Goal: Transaction & Acquisition: Download file/media

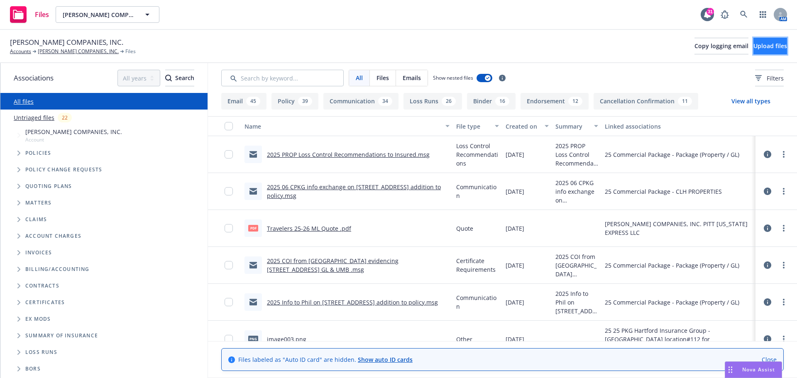
click at [753, 47] on span "Upload files" at bounding box center [770, 46] width 34 height 8
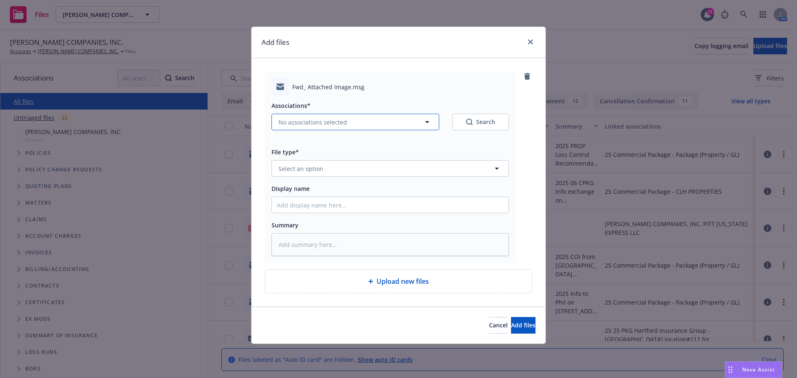
click at [429, 122] on icon "button" at bounding box center [427, 122] width 4 height 2
type textarea "x"
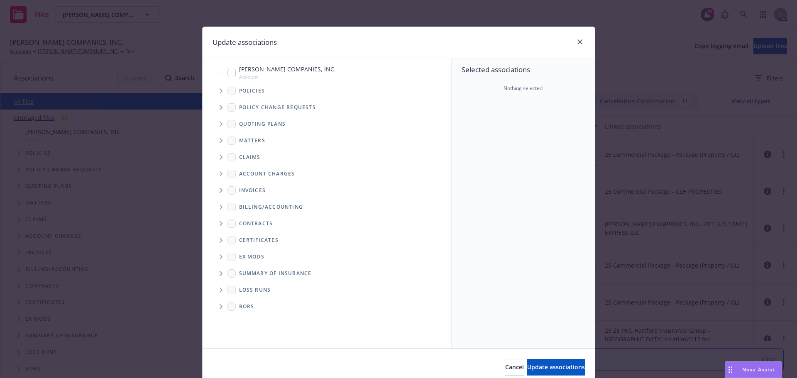
click at [220, 92] on icon "Tree Example" at bounding box center [221, 90] width 3 height 5
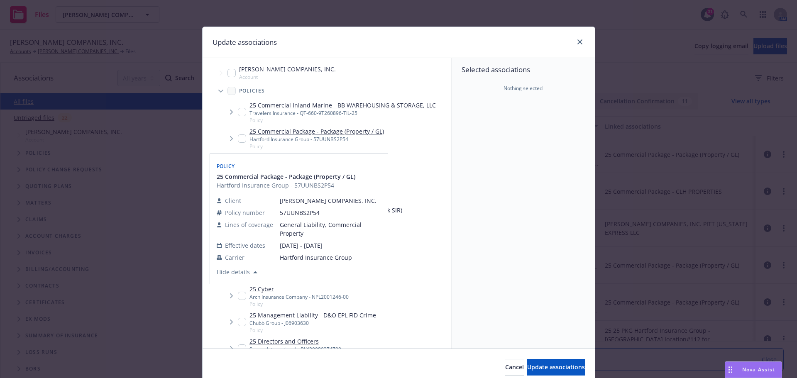
click at [238, 137] on input "Tree Example" at bounding box center [242, 138] width 8 height 8
checkbox input "true"
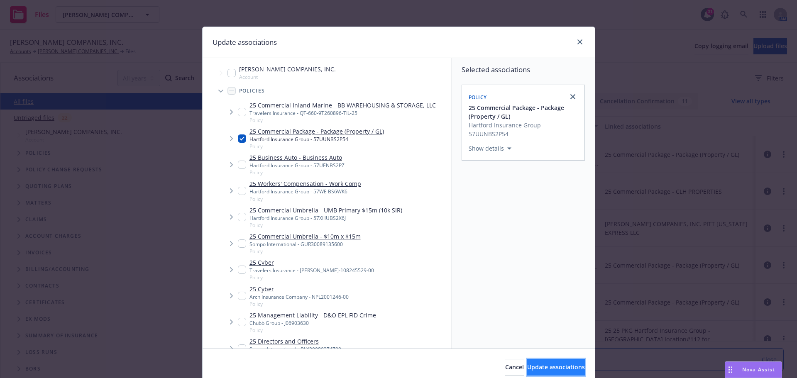
click at [527, 369] on span "Update associations" at bounding box center [556, 367] width 58 height 8
type textarea "x"
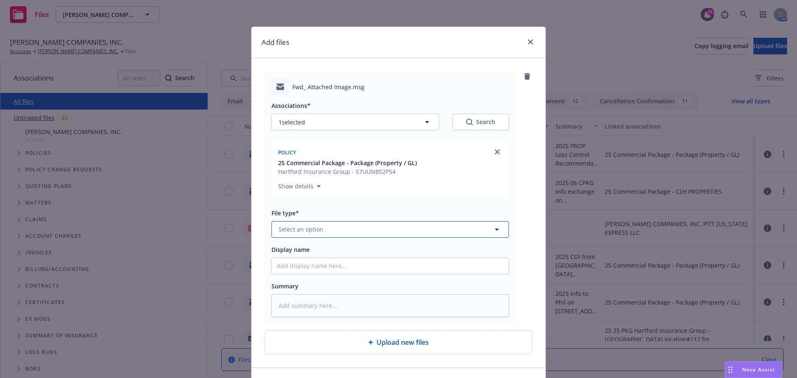
click at [495, 229] on icon "button" at bounding box center [497, 230] width 4 height 2
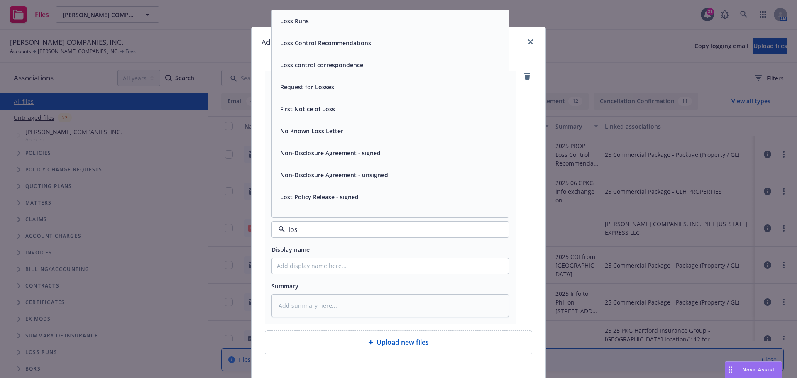
type input "loss"
click at [359, 69] on div "Loss control correspondence" at bounding box center [321, 65] width 88 height 12
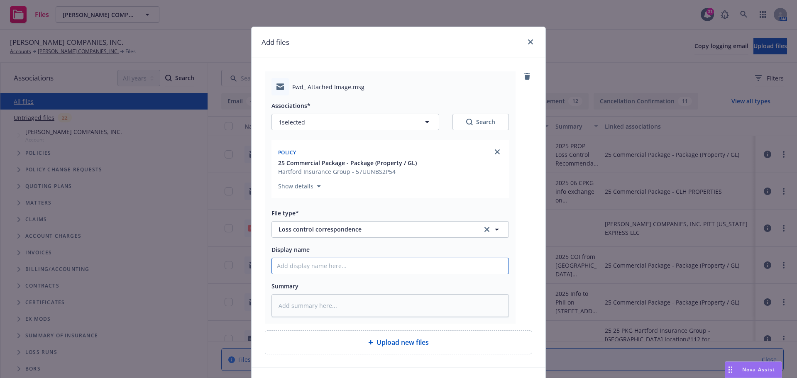
click at [279, 264] on input "Display name" at bounding box center [390, 266] width 237 height 16
type textarea "x"
type input "2"
type textarea "x"
type input "20"
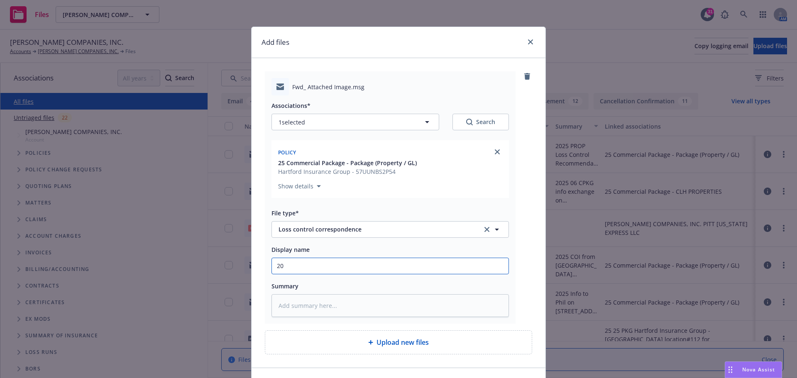
type textarea "x"
type input "202"
type textarea "x"
type input "2025"
type textarea "x"
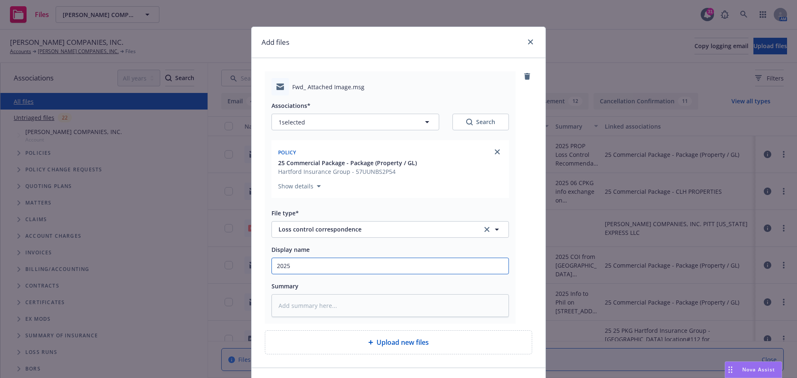
type input "2025"
type textarea "x"
type input "2025 P"
type textarea "x"
type input "2025 Pr"
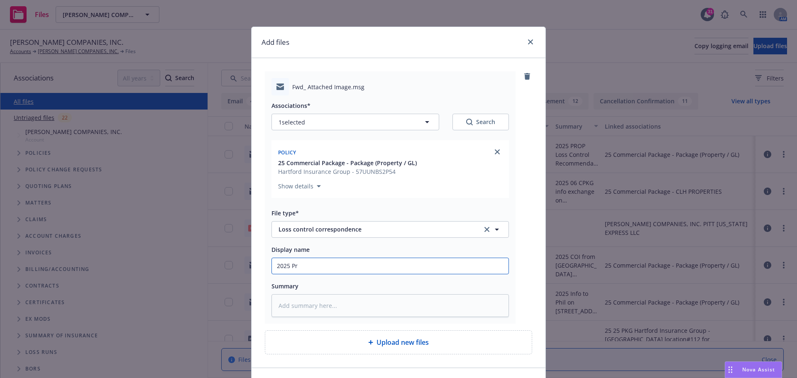
type textarea "x"
type input "2025 Pro"
type textarea "x"
type input "2025 Prop"
type textarea "x"
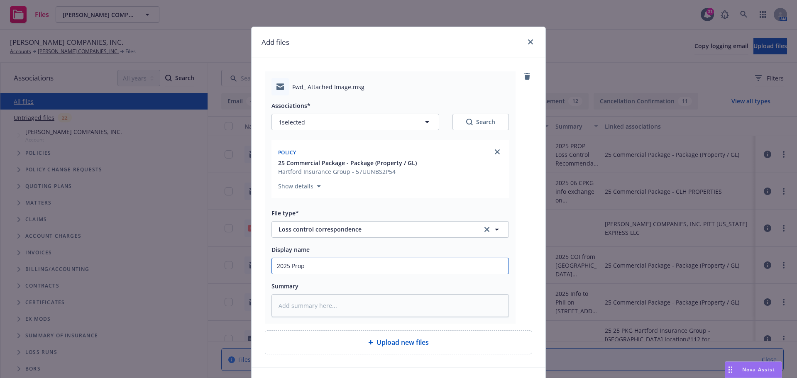
type input "2025 Prop"
type textarea "x"
type input "2025 Prop L"
type textarea "x"
type input "2025 Prop Lo"
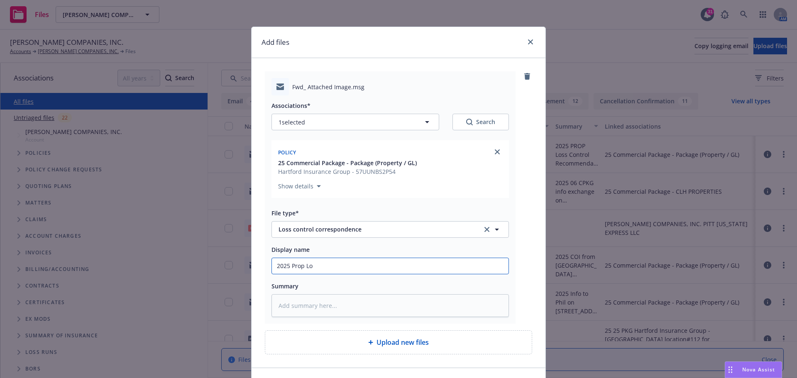
type textarea "x"
type input "2025 Prop Los"
type textarea "x"
type input "2025 Prop Loss"
type textarea "x"
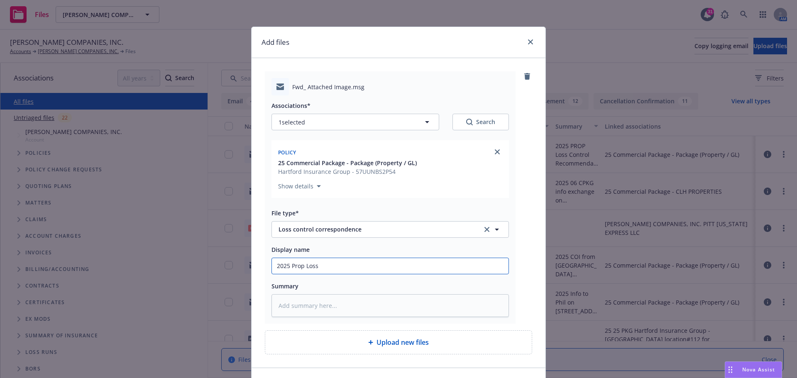
type input "2025 Prop Loss"
type textarea "x"
type input "2025 Prop Loss C"
type textarea "x"
type input "2025 Prop Loss Co"
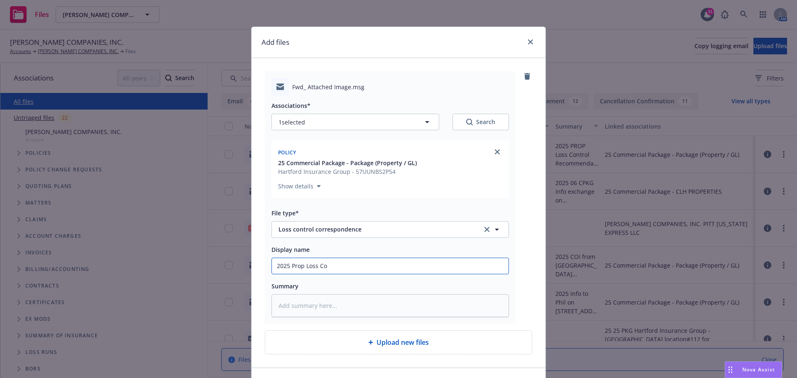
type textarea "x"
type input "2025 Prop Loss Con"
type textarea "x"
type input "2025 Prop Loss Cont"
type textarea "x"
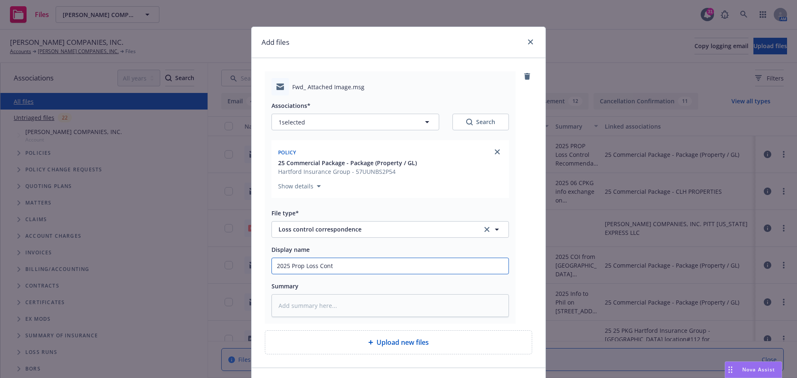
type input "2025 Prop Loss Contr"
type textarea "x"
type input "2025 Prop Loss Contro"
type textarea "x"
type input "2025 Prop Loss Control"
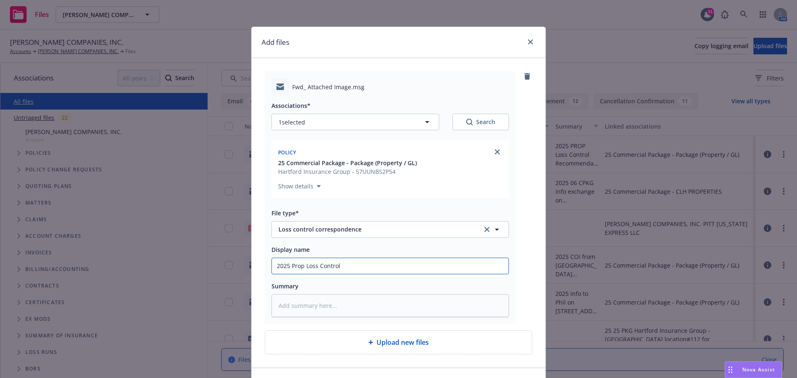
type textarea "x"
type input "2025 Prop Loss Control"
type textarea "x"
type input "2025 Prop Loss Control R"
type textarea "x"
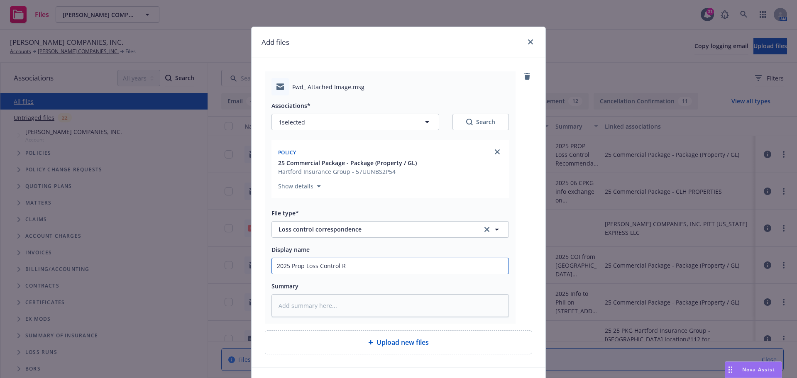
type input "2025 Prop Loss Control Re"
type textarea "x"
type input "2025 Prop Loss Control Res"
type textarea "x"
type input "2025 Prop Loss Control Resp"
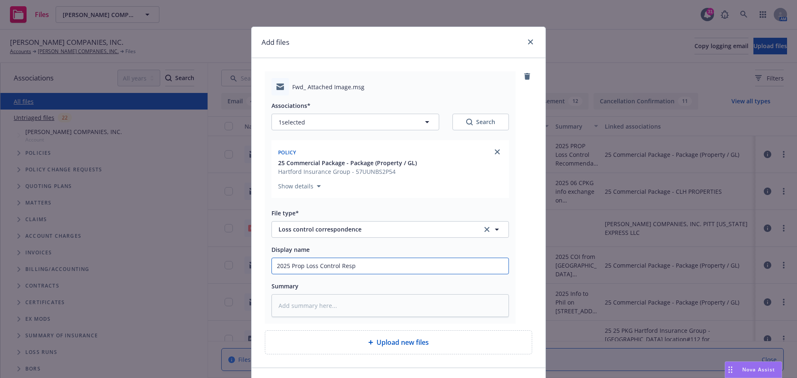
type textarea "x"
type input "2025 Prop Loss Control Respo"
type textarea "x"
type input "2025 Prop Loss Control Respon"
type textarea "x"
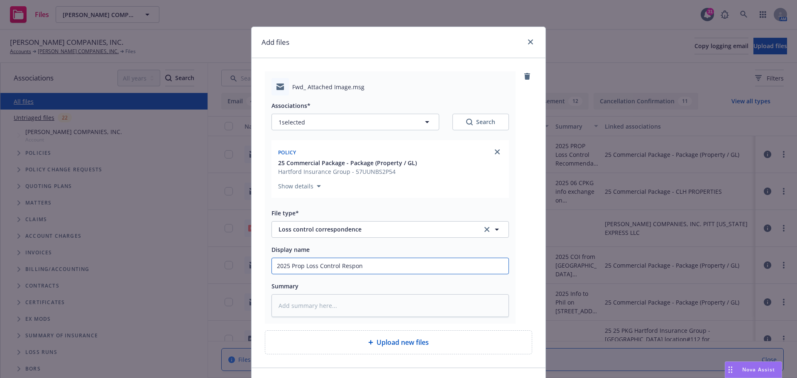
type input "2025 Prop Loss Control Respons"
type textarea "x"
type input "2025 Prop Loss Control Response"
type textarea "x"
type input "2025 Prop Loss Control Responses"
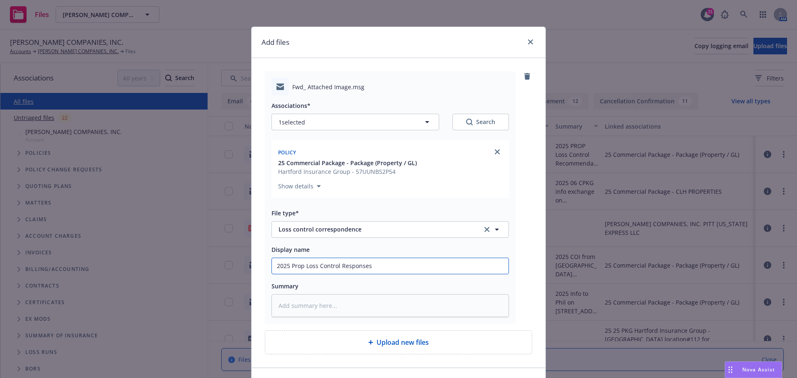
type textarea "x"
type input "2025 Prop Loss Control Responses"
type textarea "x"
type input "2025 Prop Loss Control Responses r"
type textarea "x"
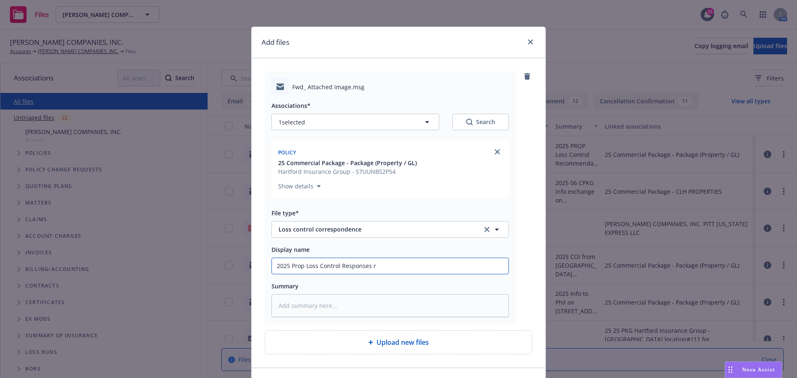
type input "2025 Prop Loss Control Responses re"
type textarea "x"
type input "2025 Prop Loss Control Responses rec"
type textarea "x"
type input "2025 Prop Loss Control Responses rece"
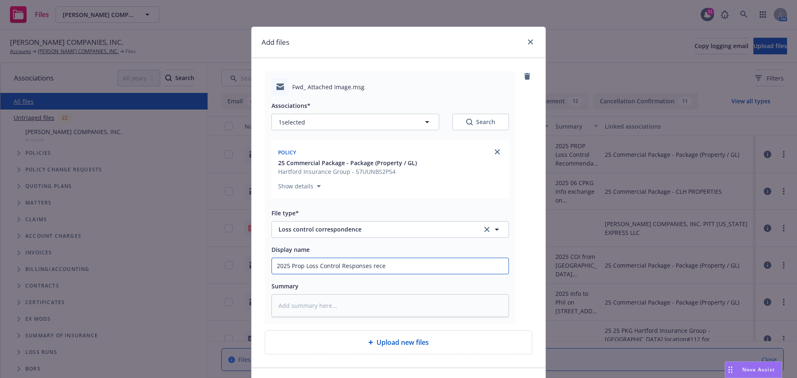
type textarea "x"
type input "2025 Prop Loss Control Responses recei"
type textarea "x"
type input "2025 Prop Loss Control Responses receiv"
type textarea "x"
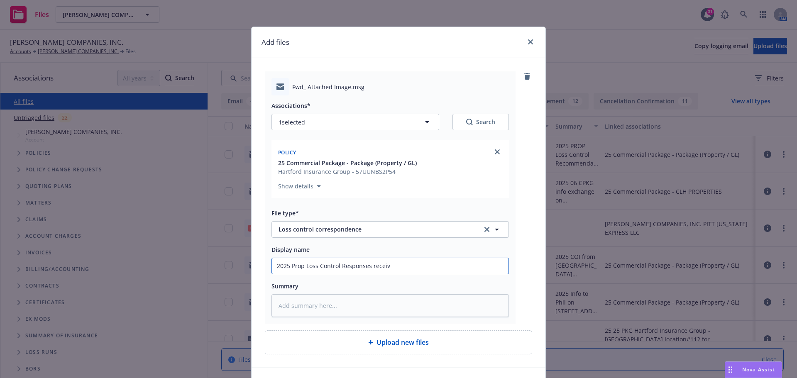
type input "2025 Prop Loss Control Responses receive"
type textarea "x"
type input "2025 Prop Loss Control Responses received"
type textarea "x"
type input "2025 Prop Loss Control Responses received"
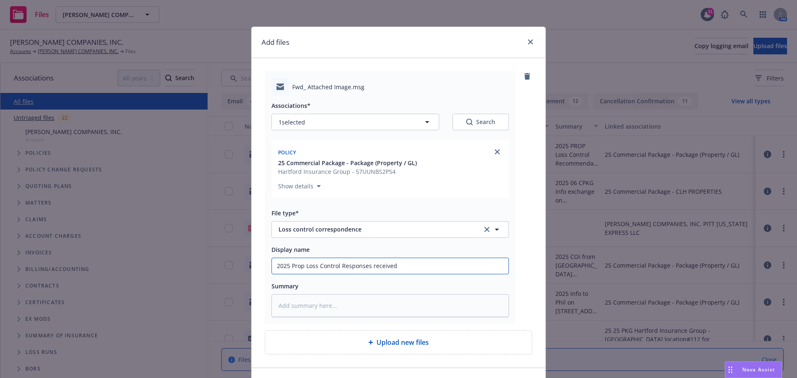
type textarea "x"
type input "2025 Prop Loss Control Responses received to"
type textarea "x"
type input "2025 Prop Loss Control Responses received to"
type textarea "x"
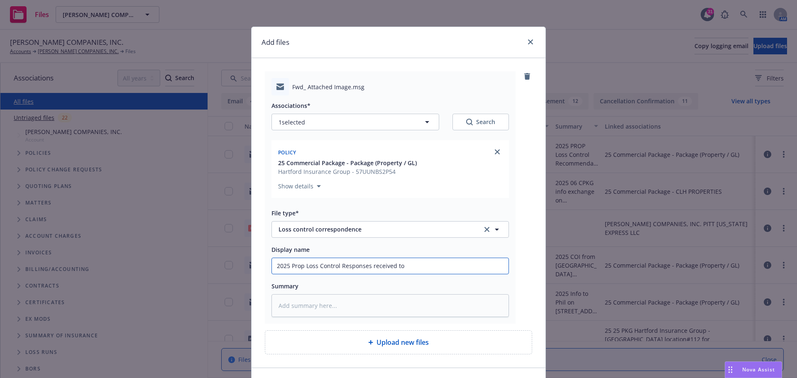
type input "2025 Prop Loss Control Responses received to d"
type textarea "x"
type input "2025 Prop Loss Control Responses received to da"
type textarea "x"
type input "2025 Prop Loss Control Responses received to dat"
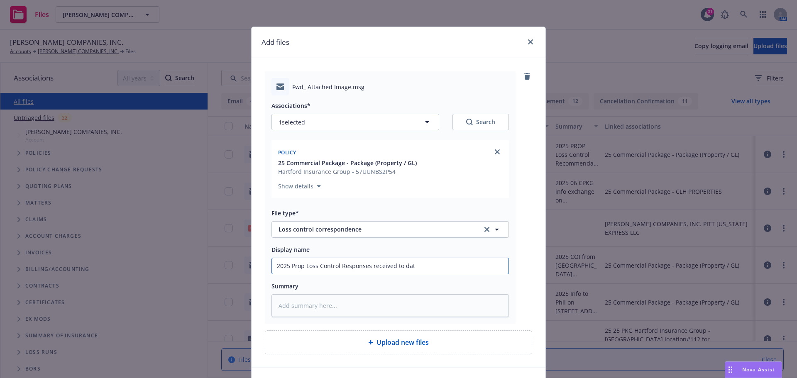
type textarea "x"
drag, startPoint x: 274, startPoint y: 262, endPoint x: 430, endPoint y: 256, distance: 156.2
click at [430, 256] on div "Display name 2025 Prop Loss Control Responses received to date" at bounding box center [389, 259] width 237 height 30
type input "2025 Prop Loss Control Responses received to date"
click at [291, 307] on textarea at bounding box center [389, 305] width 237 height 23
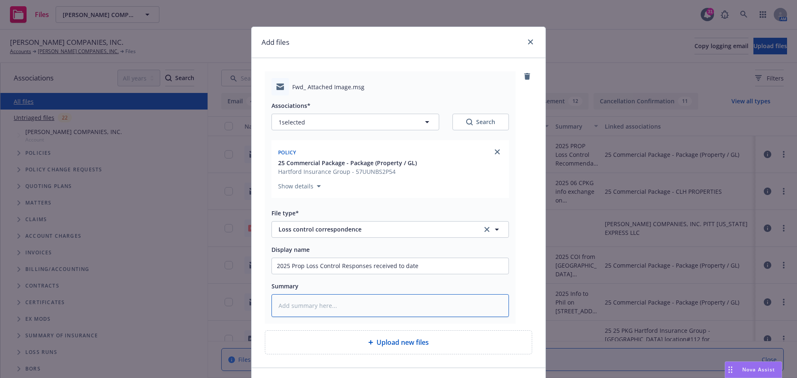
paste textarea "2025 Prop Loss Control Responses received to date"
type textarea "x"
type textarea "2025 Prop Loss Control Responses received to date"
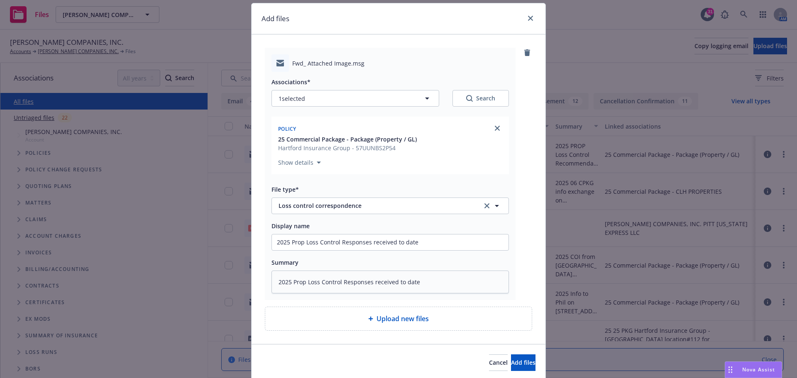
scroll to position [54, 0]
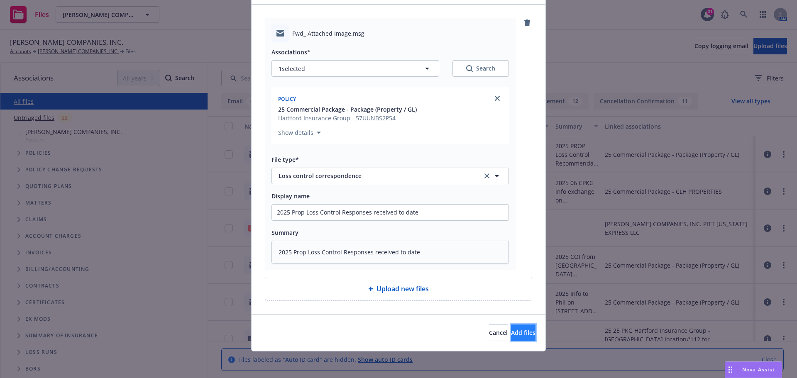
click at [520, 332] on button "Add files" at bounding box center [523, 333] width 24 height 17
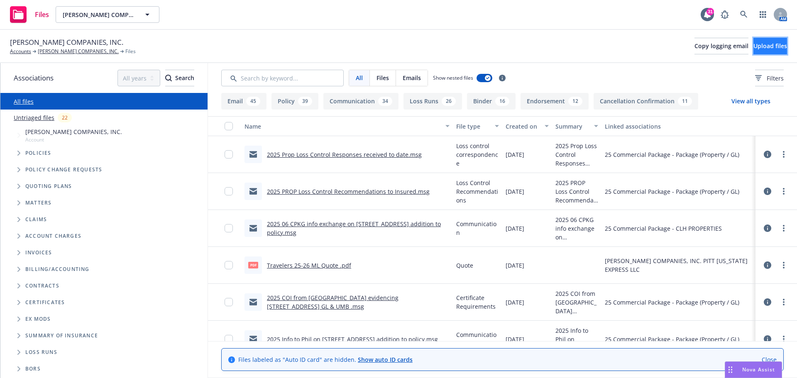
click at [767, 50] on button "Upload files" at bounding box center [770, 46] width 34 height 17
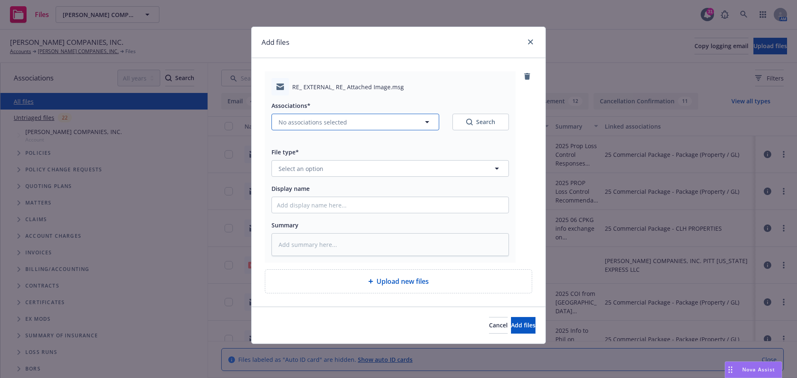
click at [425, 121] on icon "button" at bounding box center [427, 122] width 10 height 10
type textarea "x"
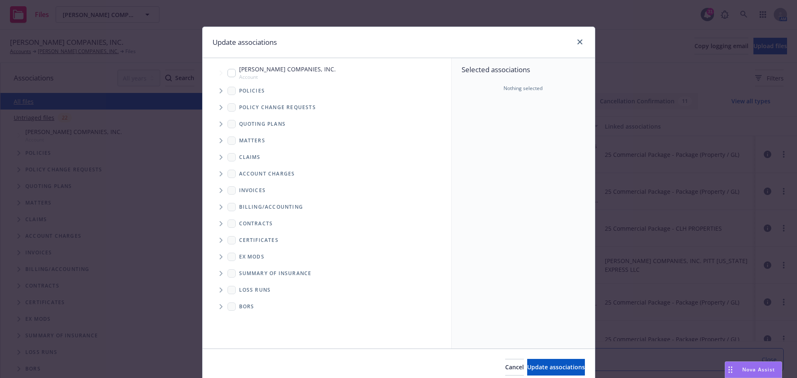
click at [220, 90] on icon "Tree Example" at bounding box center [221, 90] width 3 height 5
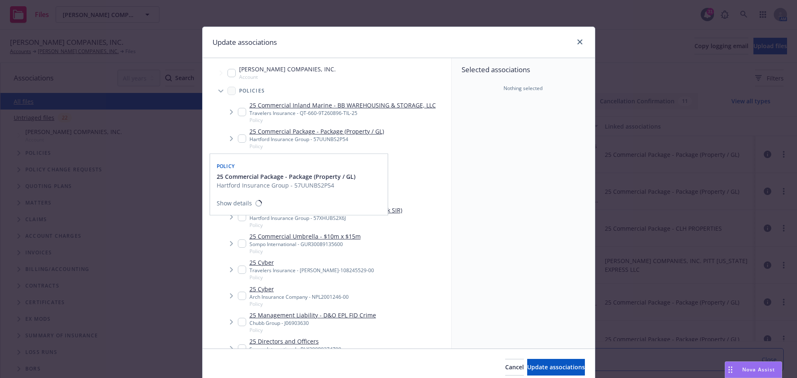
click at [238, 138] on input "Tree Example" at bounding box center [242, 138] width 8 height 8
checkbox input "true"
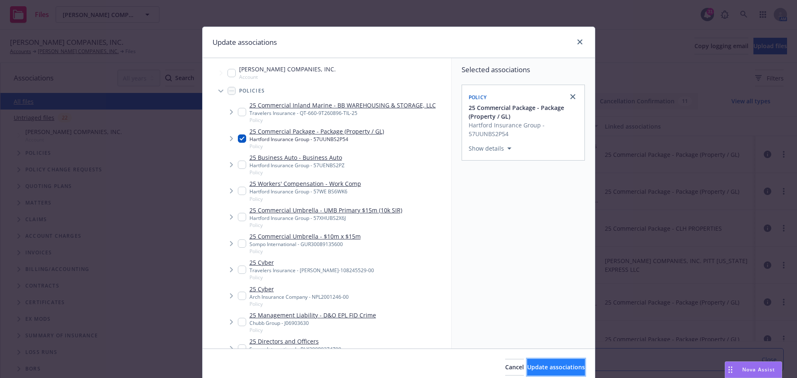
click at [527, 367] on span "Update associations" at bounding box center [556, 367] width 58 height 8
type textarea "x"
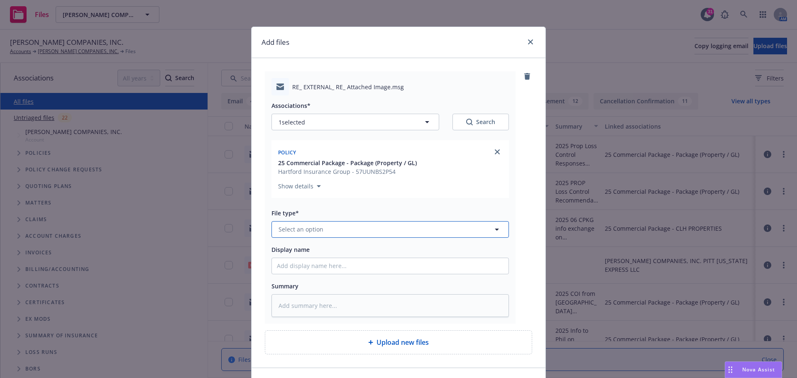
click at [495, 230] on icon "button" at bounding box center [497, 230] width 4 height 2
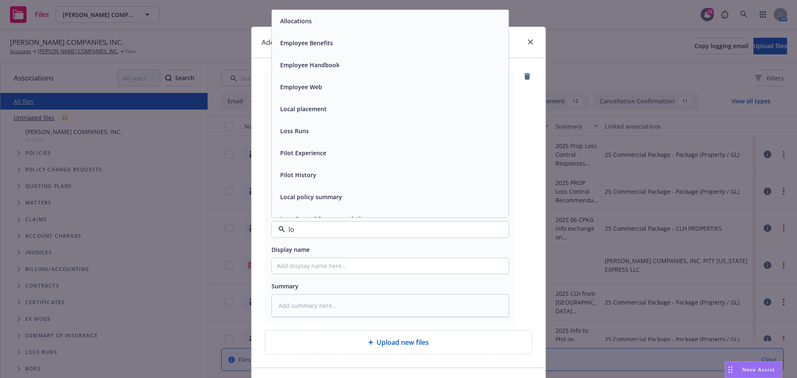
type input "los"
click at [369, 74] on div "Loss control correspondence" at bounding box center [390, 65] width 237 height 22
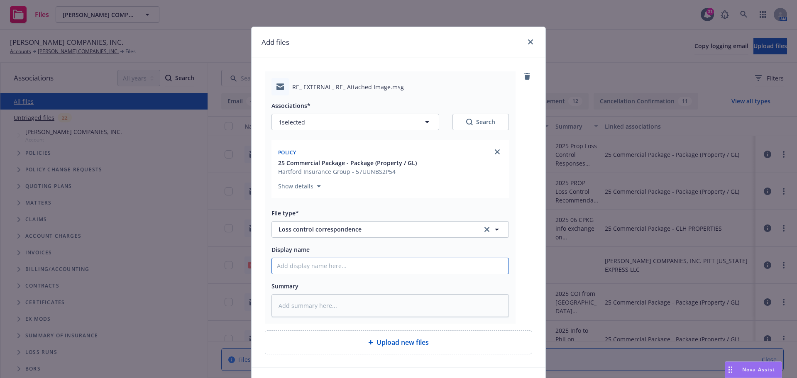
click at [300, 261] on input "Display name" at bounding box center [390, 266] width 237 height 16
type textarea "x"
type input "2"
type textarea "x"
type input "20"
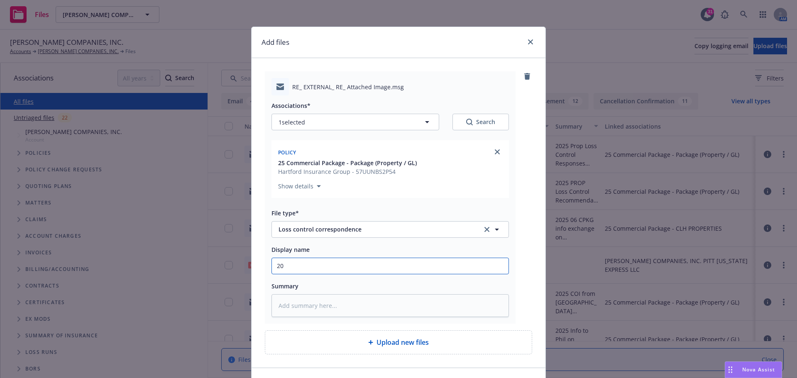
type textarea "x"
type input "202"
type textarea "x"
type input "2025"
type textarea "x"
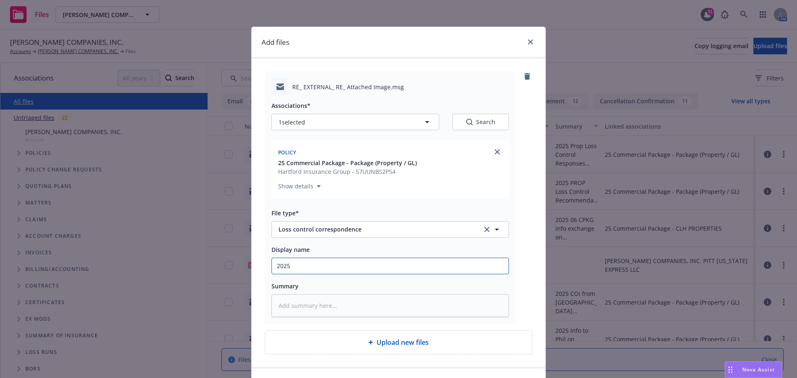
type input "2025"
type textarea "x"
type input "2025 L"
type textarea "x"
type input "2025 Lo"
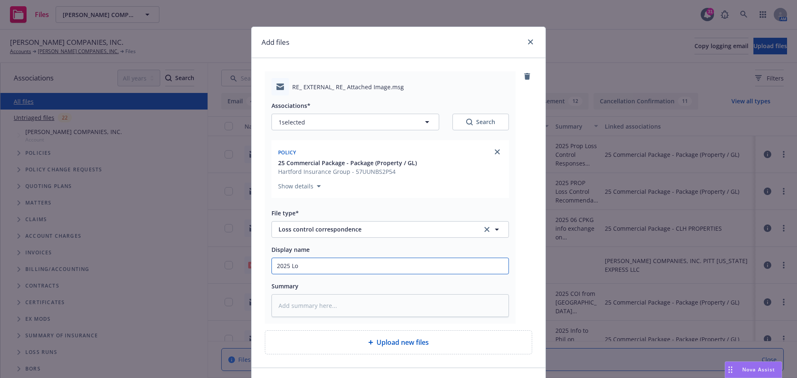
type textarea "x"
type input "2025 Los"
type textarea "x"
type input "2025 Lo"
type textarea "x"
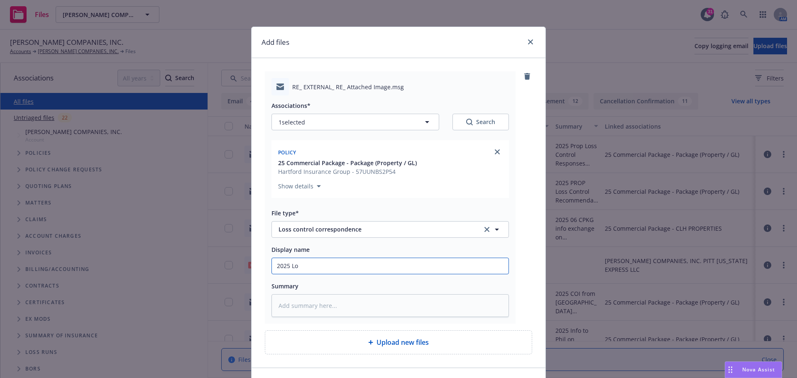
type input "2025 L"
type textarea "x"
type input "2025"
type textarea "x"
type input "2025 A"
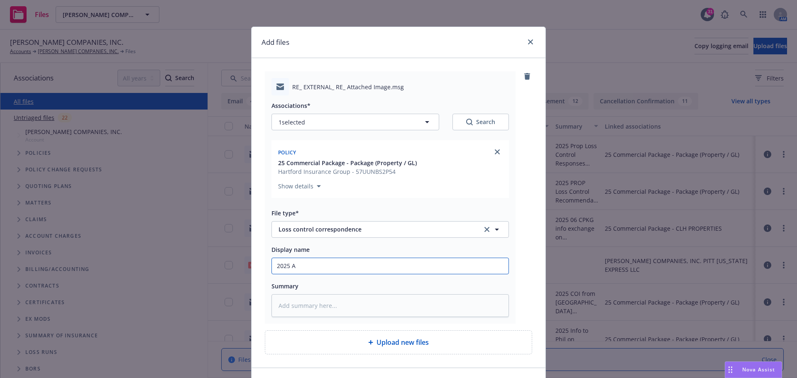
type textarea "x"
type input "2025 Ad"
type textarea "x"
type input "2025 Add"
type textarea "x"
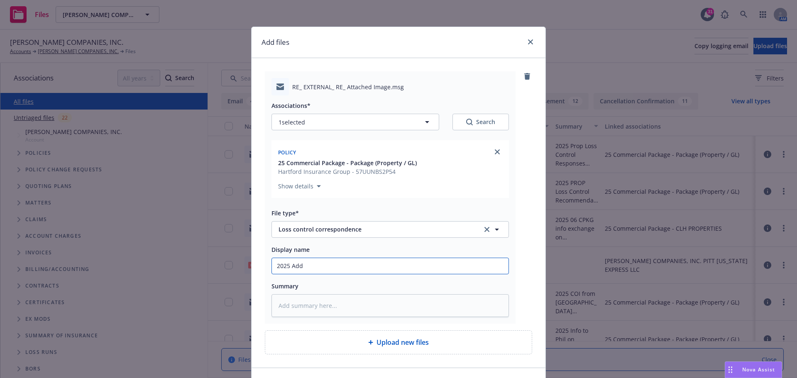
type input "2025 Addi"
type textarea "x"
type input "2025 Addit"
type textarea "x"
type input "2025 [PERSON_NAME]"
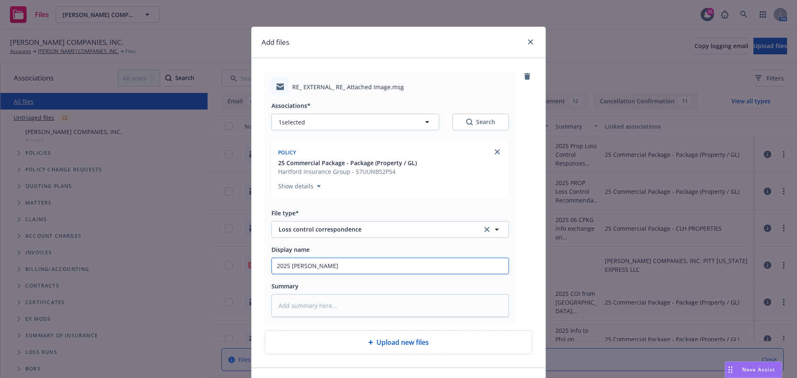
type textarea "x"
type input "2025 Additio"
type textarea "x"
type input "2025 Addition"
type textarea "x"
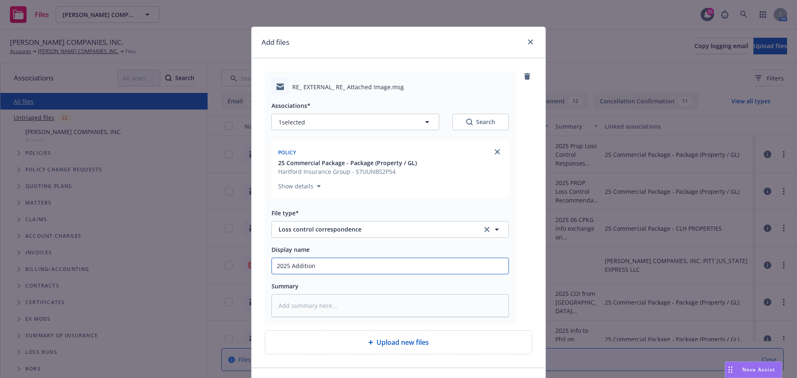
type input "2025 Additiona"
type textarea "x"
type input "2025 Additional"
type textarea "x"
type input "2025 Additional"
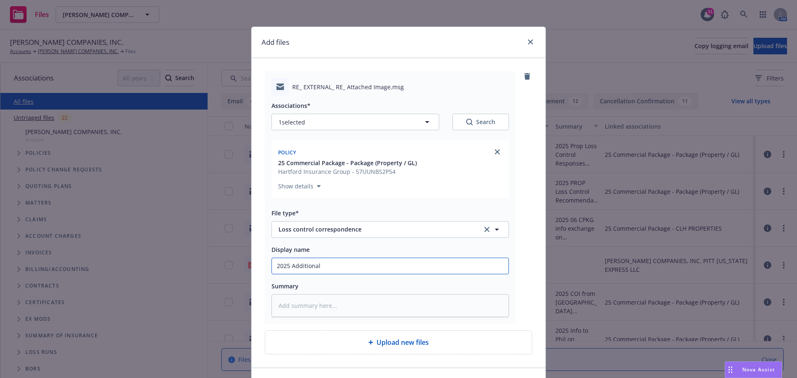
type textarea "x"
type input "2025 Additional L"
type textarea "x"
type input "2025 Additional Lo"
type textarea "x"
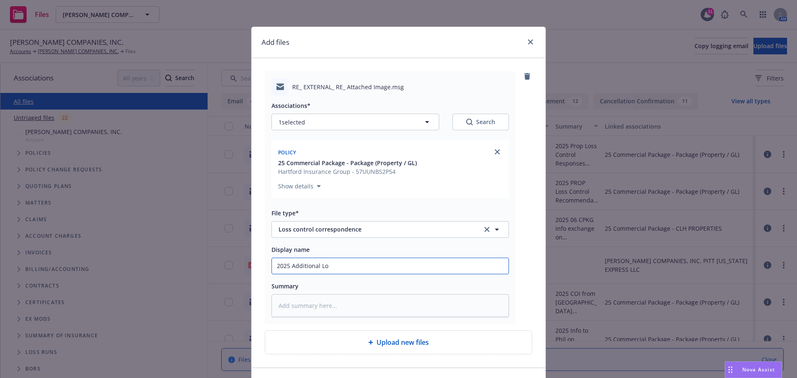
type input "2025 Additional Los"
type textarea "x"
type input "2025 Additional Loss"
type textarea "x"
type input "2025 Additional Loss"
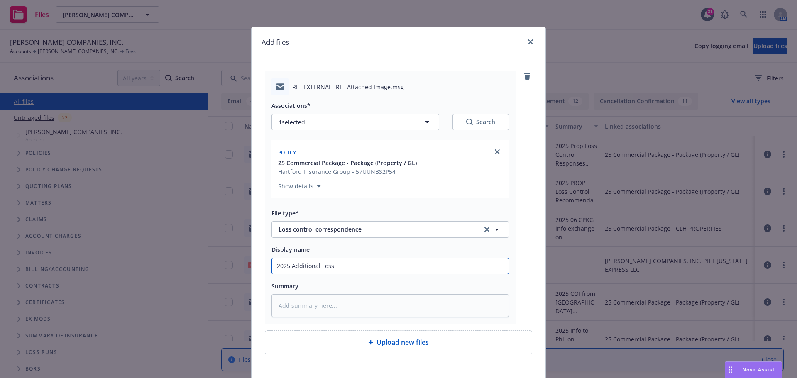
type textarea "x"
type input "2025 Additional Loss C"
type textarea "x"
type input "2025 Additional Loss Co"
type textarea "x"
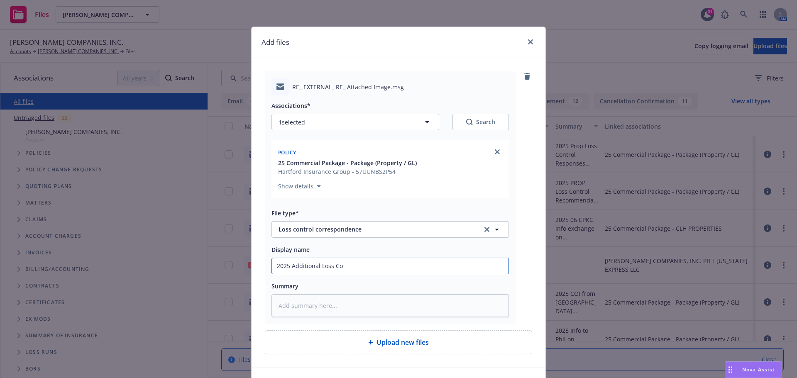
type input "2025 Additional Loss Con"
type textarea "x"
type input "2025 Additional Loss Cont"
type textarea "x"
type input "2025 Additional Loss Contr"
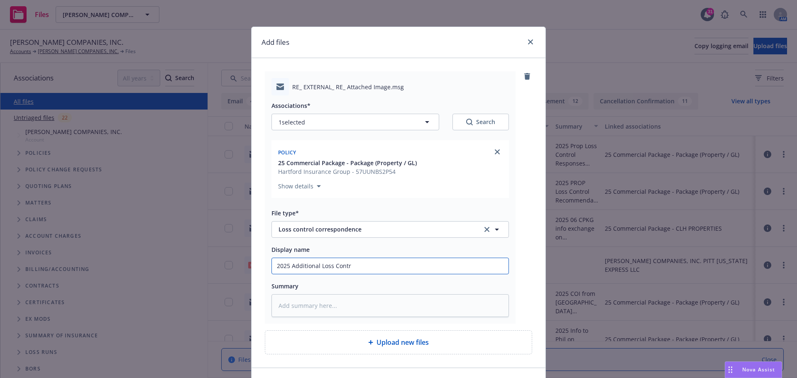
type textarea "x"
type input "2025 Additional Loss Contro"
type textarea "x"
type input "2025 Additional Loss Control"
type textarea "x"
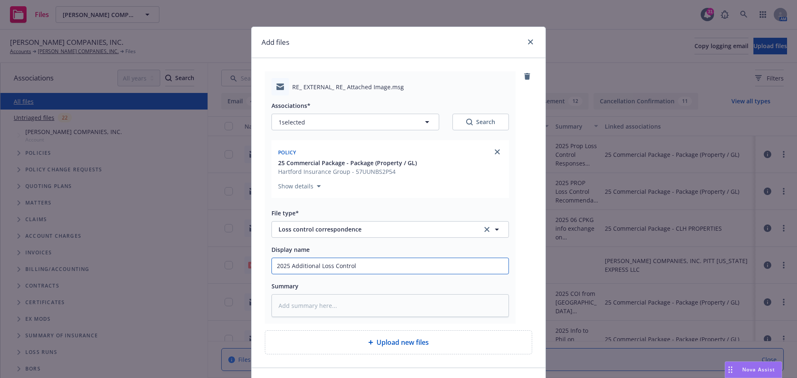
type input "2025 Additional Loss Control"
type textarea "x"
type input "2025 Additional Loss Control r"
type textarea "x"
type input "2025 Additional Loss Control re"
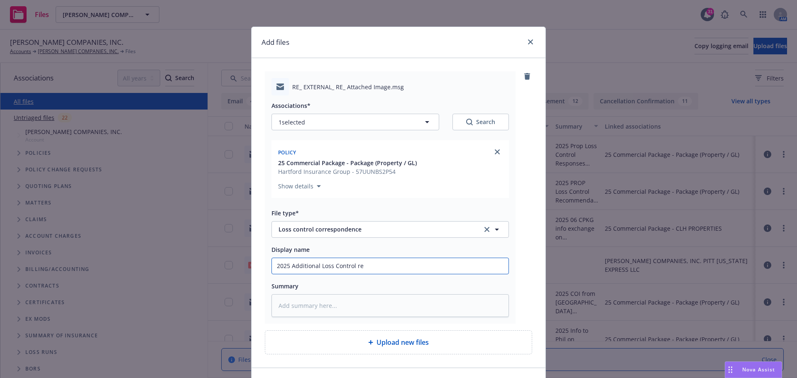
type textarea "x"
type input "2025 Additional Loss Control res"
type textarea "x"
type input "2025 Additional Loss Control resp"
type textarea "x"
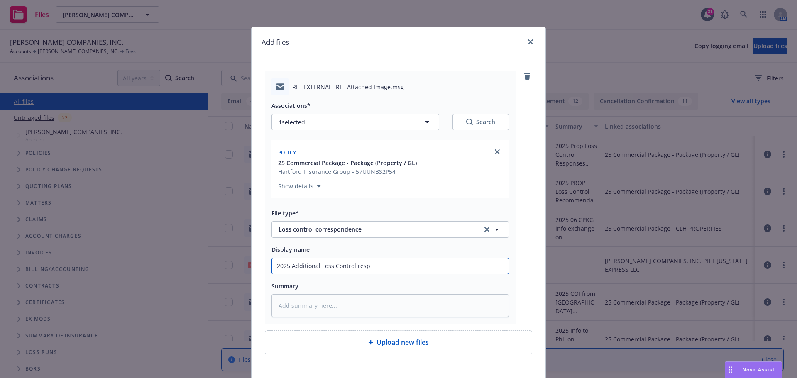
type input "2025 Additional Loss Control respo"
type textarea "x"
type input "2025 Additional Loss Control respon"
type textarea "x"
type input "2025 Additional Loss Control respons"
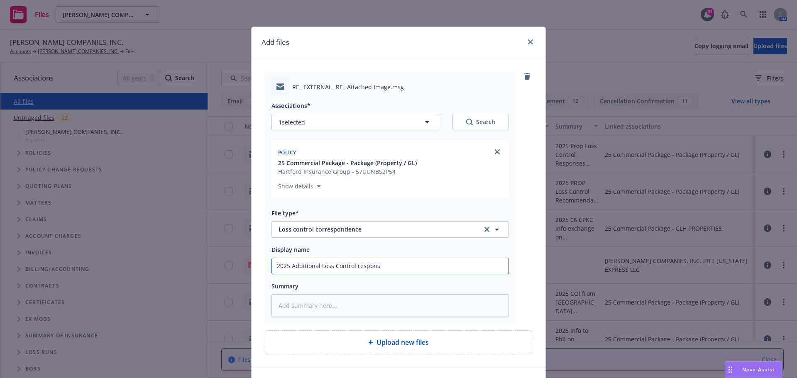
type textarea "x"
type input "2025 Additional Loss Control response"
type textarea "x"
type input "2025 Additional Loss Control responses"
type textarea "x"
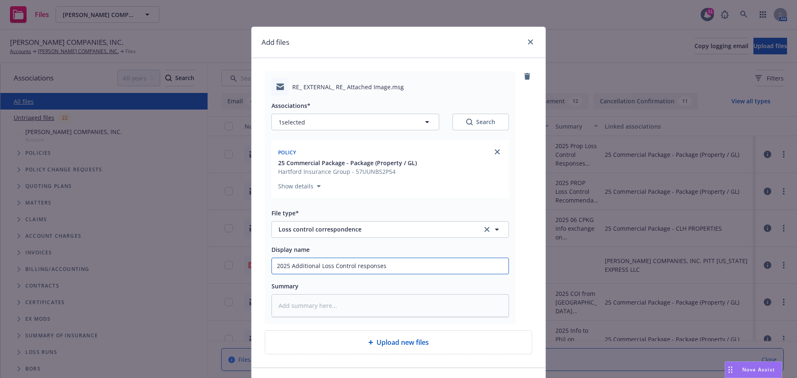
type input "2025 Additional Loss Control responses,"
type textarea "x"
type input "2025 Additional Loss Control responses,"
type textarea "x"
type input "2025 Additional Loss Control responses, c"
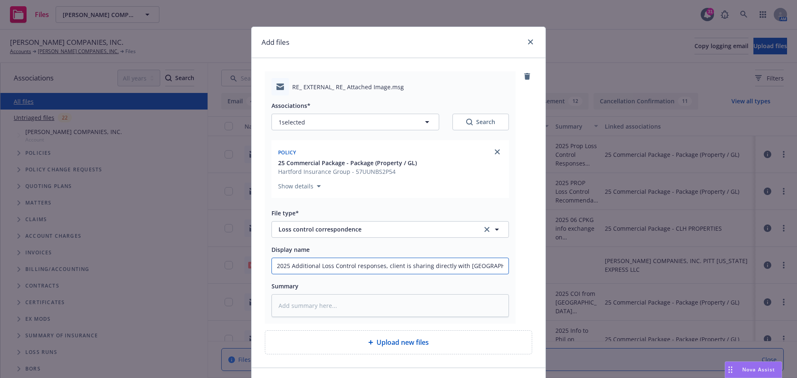
drag, startPoint x: 273, startPoint y: 268, endPoint x: 506, endPoint y: 260, distance: 232.6
click at [506, 260] on div "2025 Additional Loss Control responses, client is sharing directly with [GEOGRA…" at bounding box center [389, 266] width 237 height 17
click at [307, 310] on textarea at bounding box center [389, 305] width 237 height 23
paste textarea "2025 Additional Loss Control responses, client is sharing directly with [GEOGRA…"
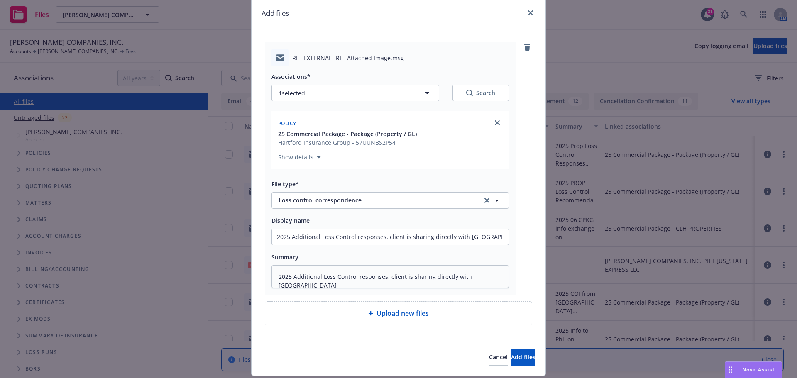
scroll to position [54, 0]
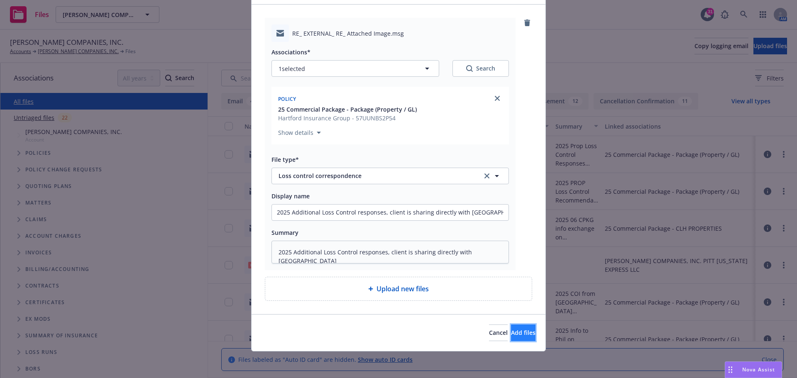
click at [511, 330] on span "Add files" at bounding box center [523, 333] width 24 height 8
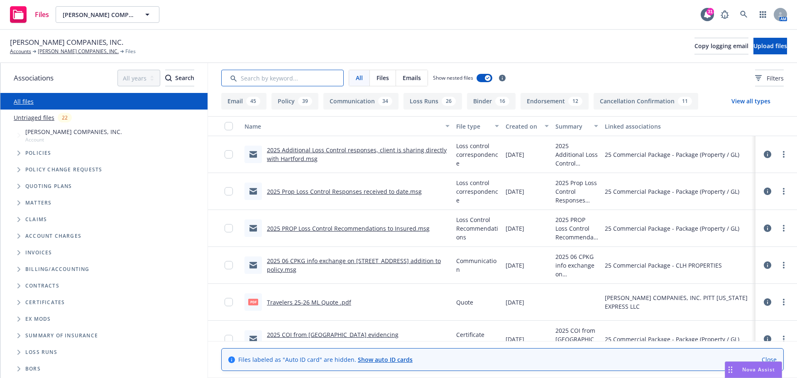
click at [262, 80] on input "Search by keyword..." at bounding box center [282, 78] width 122 height 17
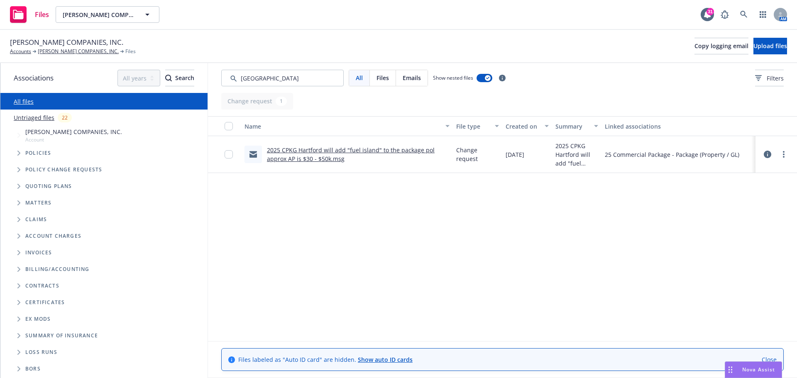
click at [290, 150] on link "2025 CPKG Hartford will add "fuel island" to the package pol approx AP is $30 -…" at bounding box center [351, 154] width 168 height 17
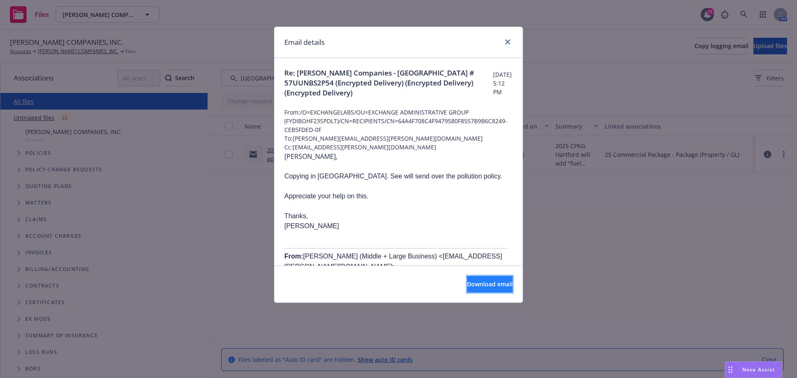
click at [467, 289] on button "Download email" at bounding box center [490, 284] width 46 height 17
click at [508, 43] on icon "close" at bounding box center [507, 41] width 5 height 5
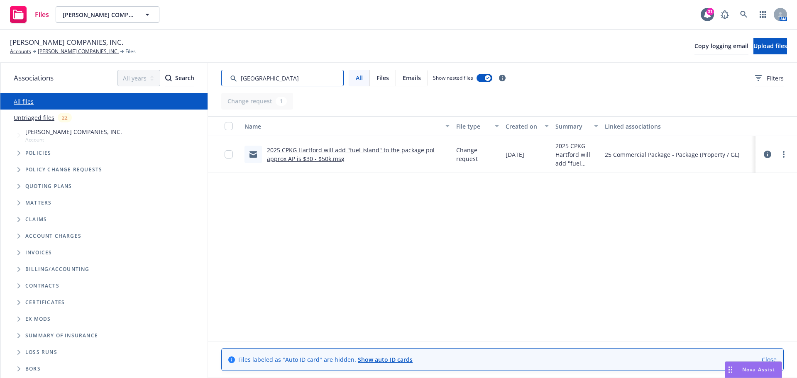
click at [336, 78] on input "Search by keyword..." at bounding box center [282, 78] width 122 height 17
drag, startPoint x: 302, startPoint y: 78, endPoint x: 232, endPoint y: 78, distance: 70.1
click at [232, 78] on input "Search by keyword..." at bounding box center [282, 78] width 122 height 17
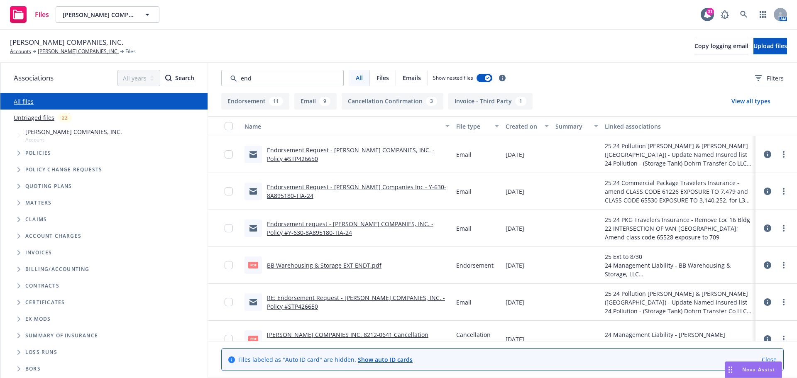
click at [317, 150] on link "Endorsement Request - [PERSON_NAME] COMPANIES, INC. - Policy #STP426650" at bounding box center [351, 154] width 168 height 17
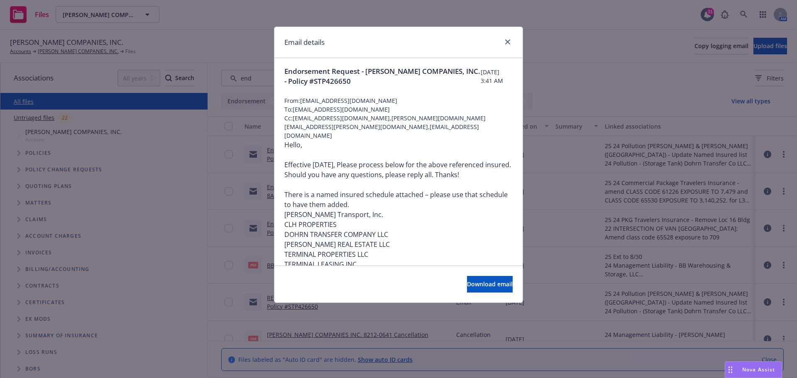
scroll to position [0, 0]
click at [507, 44] on icon "close" at bounding box center [507, 41] width 5 height 5
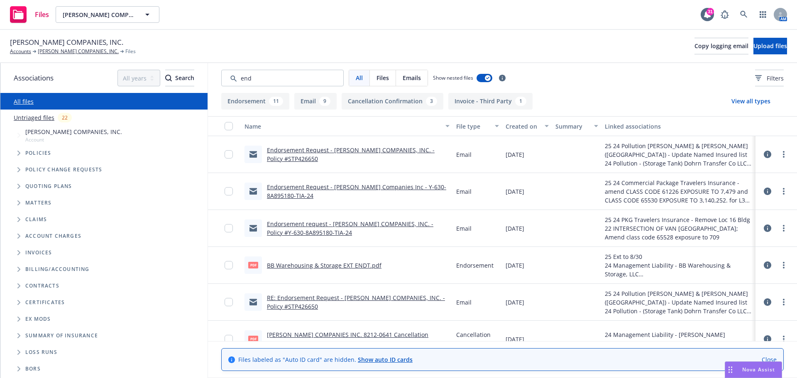
click at [348, 188] on link "Endorsement Request - [PERSON_NAME] Companies Inc - Y-630-8A895180-TIA-24" at bounding box center [356, 191] width 179 height 17
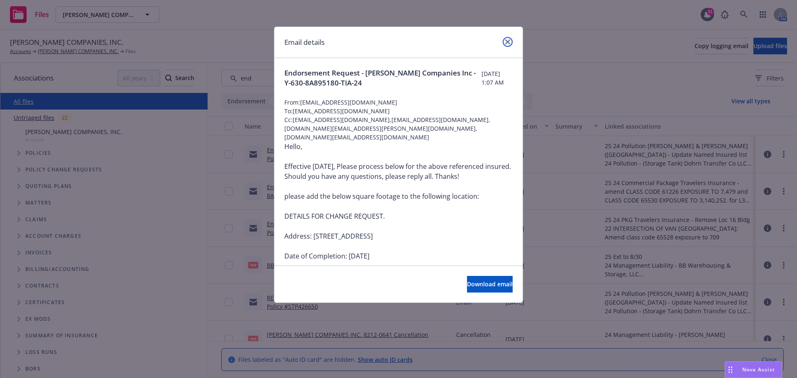
click at [505, 43] on icon "close" at bounding box center [507, 41] width 5 height 5
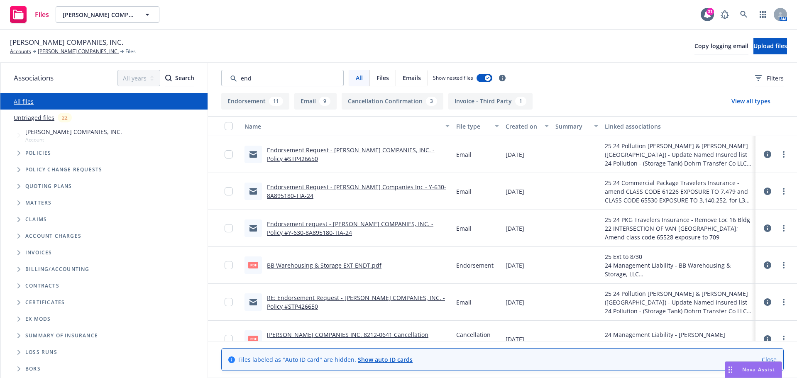
click at [341, 298] on link "RE: Endorsement Request - [PERSON_NAME] COMPANIES, INC. - Policy #STP426650" at bounding box center [356, 302] width 178 height 17
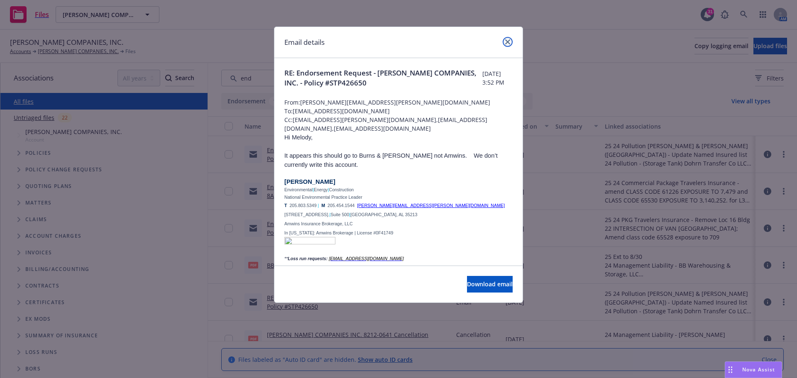
click at [508, 42] on icon "close" at bounding box center [507, 41] width 5 height 5
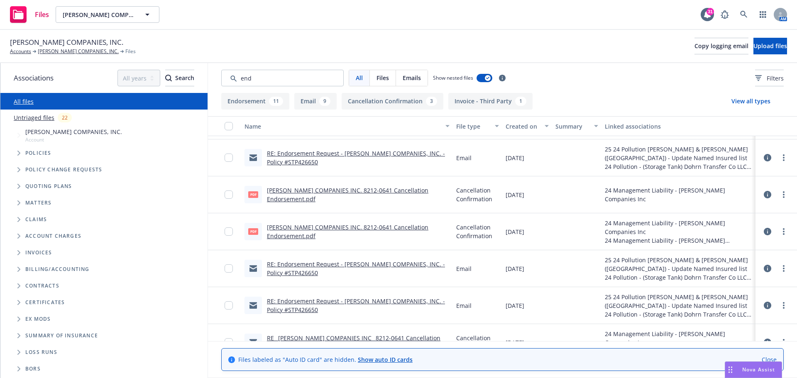
scroll to position [166, 0]
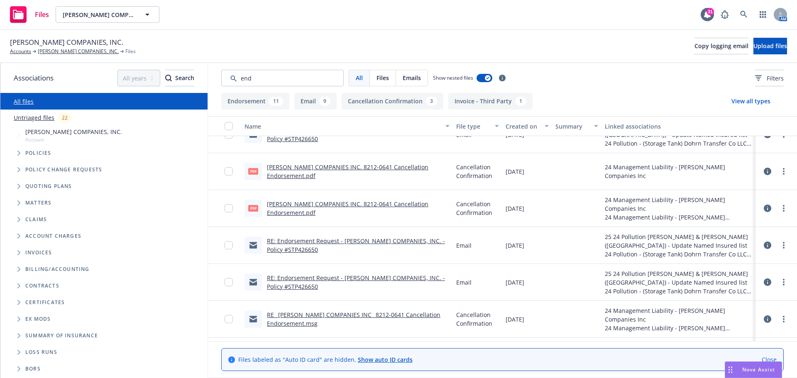
click at [380, 241] on link "RE: Endorsement Request - [PERSON_NAME] COMPANIES, INC. - Policy #STP426650" at bounding box center [356, 245] width 178 height 17
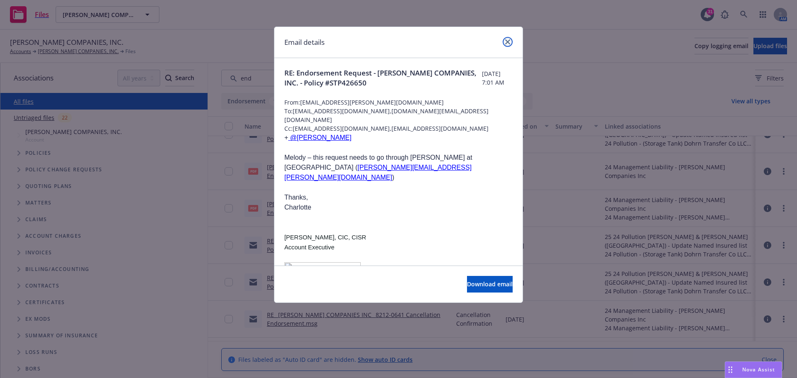
click at [508, 42] on icon "close" at bounding box center [507, 41] width 5 height 5
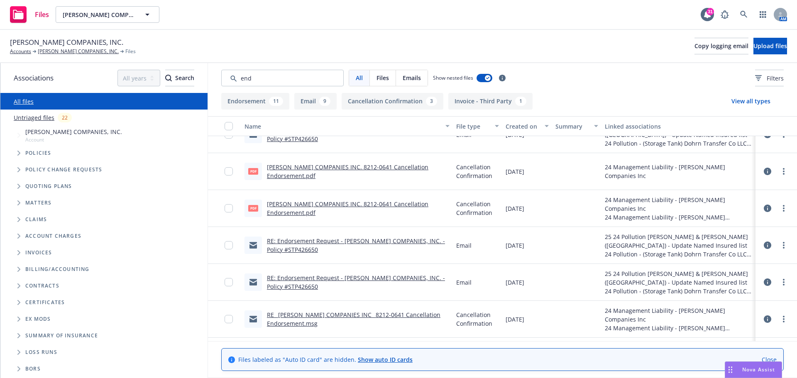
click at [347, 276] on link "RE: Endorsement Request - [PERSON_NAME] COMPANIES, INC. - Policy #STP426650" at bounding box center [356, 282] width 178 height 17
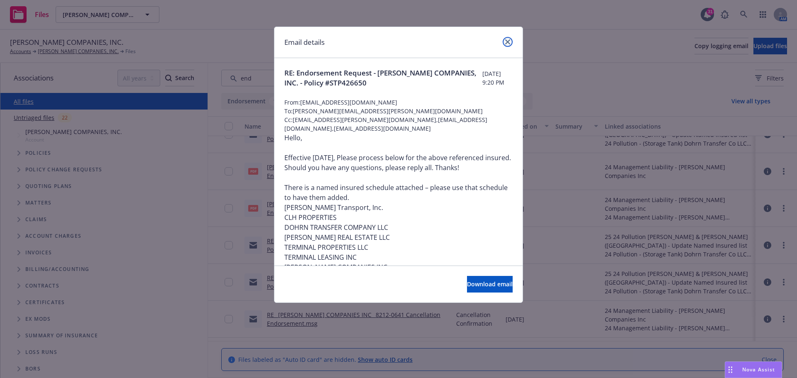
click at [508, 41] on icon "close" at bounding box center [507, 41] width 5 height 5
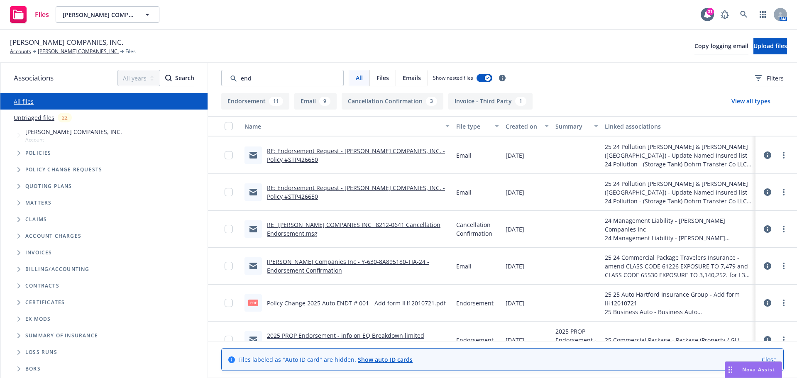
scroll to position [311, 0]
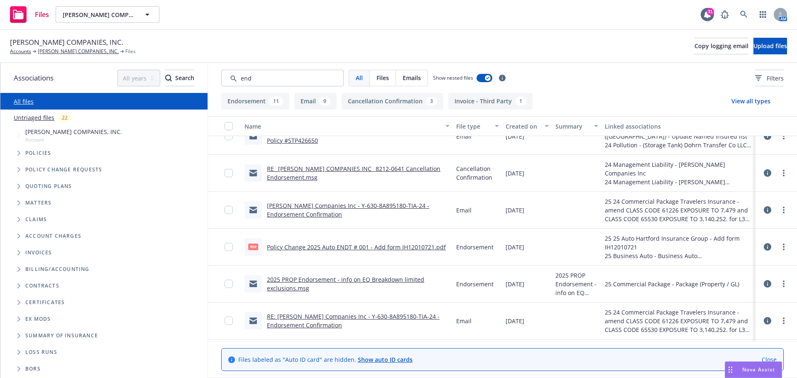
click at [349, 207] on link "[PERSON_NAME] Companies Inc - Y-630-8A895180-TIA-24 - Endorsement Confirmation" at bounding box center [348, 210] width 162 height 17
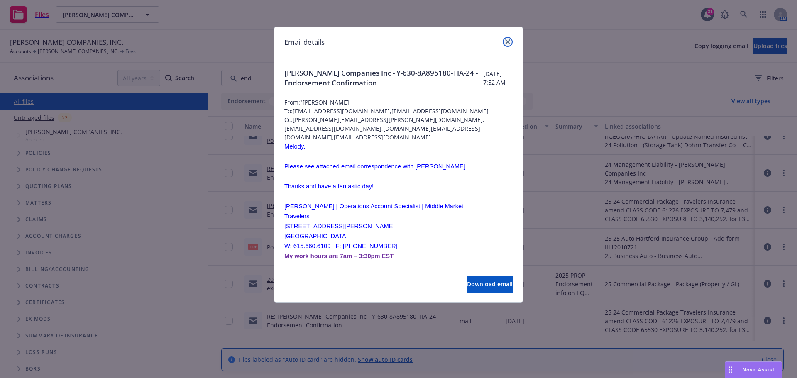
click at [506, 40] on icon "close" at bounding box center [507, 41] width 5 height 5
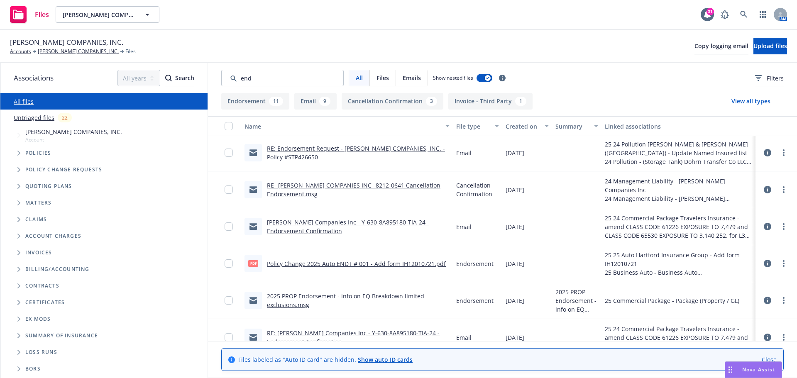
scroll to position [261, 0]
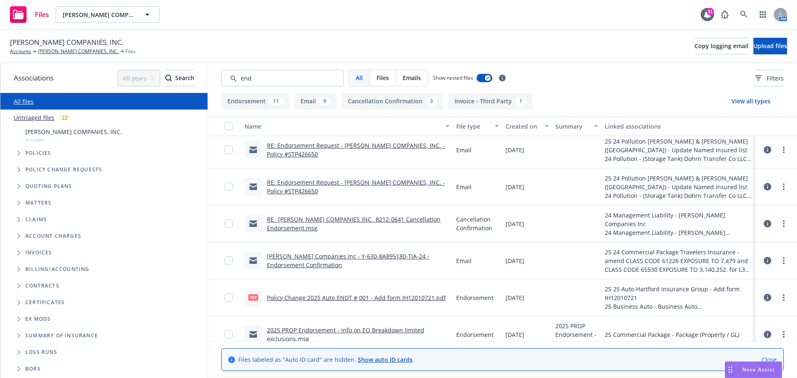
click at [352, 183] on link "RE: Endorsement Request - [PERSON_NAME] COMPANIES, INC. - Policy #STP426650" at bounding box center [356, 186] width 178 height 17
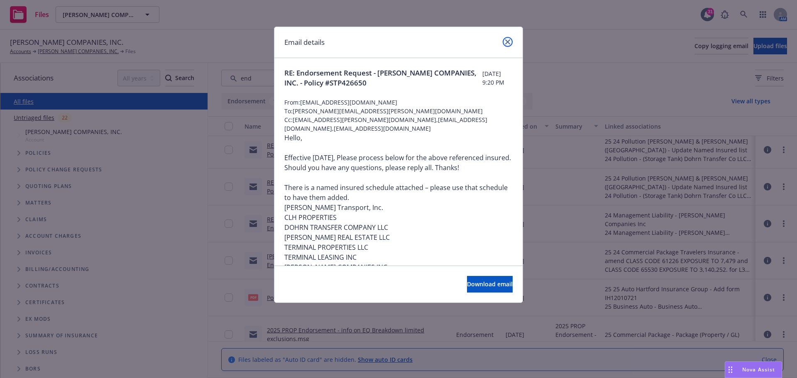
click at [506, 43] on icon "close" at bounding box center [507, 41] width 5 height 5
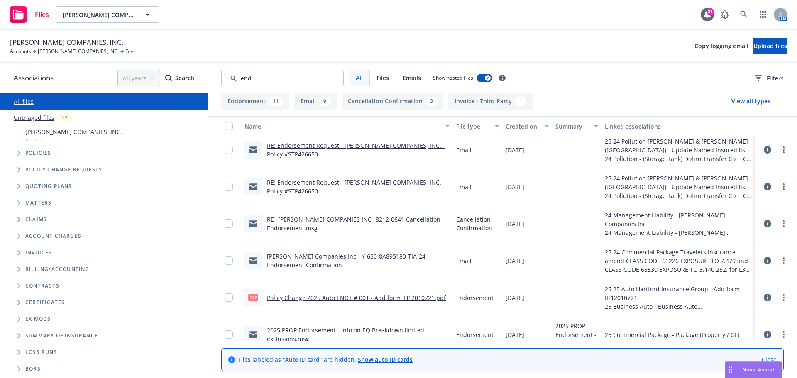
click at [372, 144] on link "RE: Endorsement Request - [PERSON_NAME] COMPANIES, INC. - Policy #STP426650" at bounding box center [356, 150] width 178 height 17
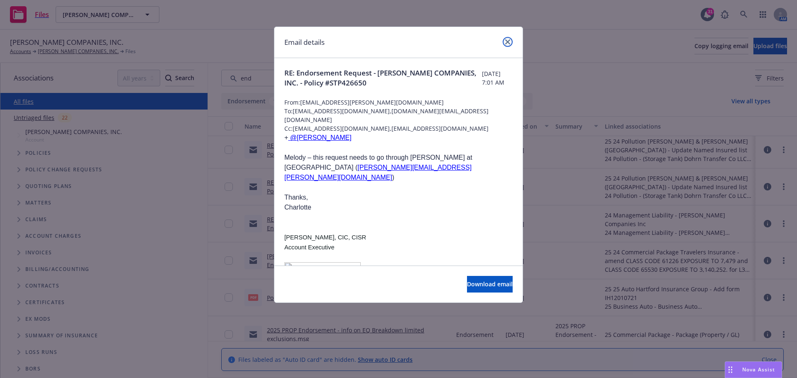
click at [506, 42] on icon "close" at bounding box center [507, 41] width 5 height 5
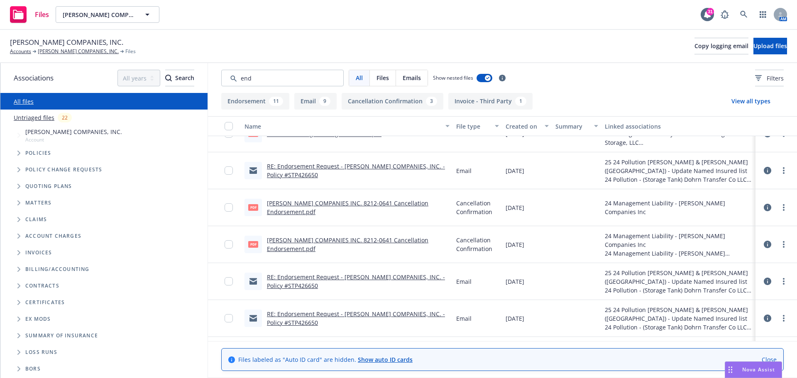
scroll to position [128, 0]
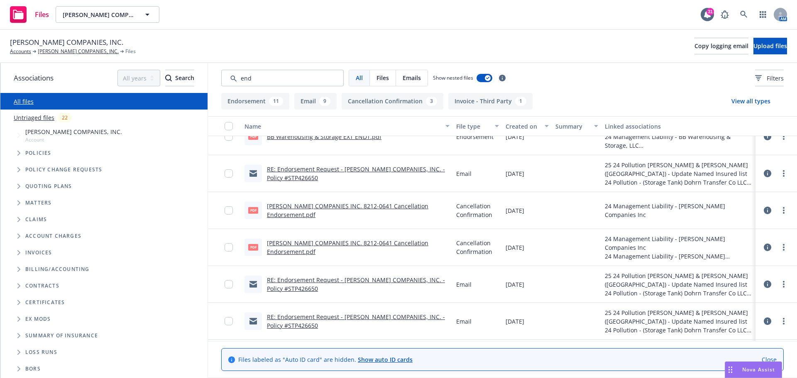
click at [369, 168] on link "RE: Endorsement Request - [PERSON_NAME] COMPANIES, INC. - Policy #STP426650" at bounding box center [356, 173] width 178 height 17
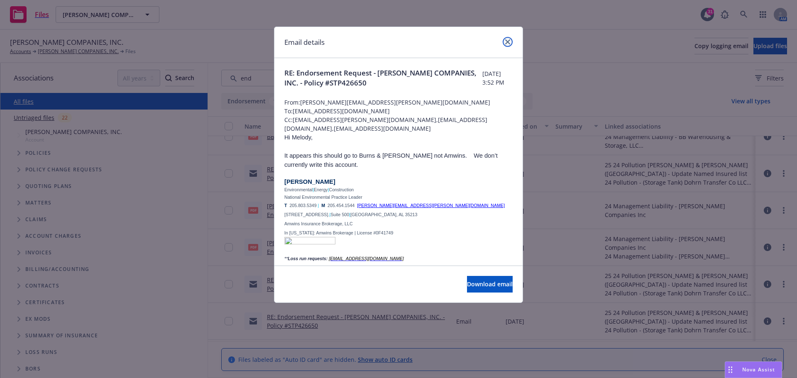
click at [508, 39] on icon "close" at bounding box center [507, 41] width 5 height 5
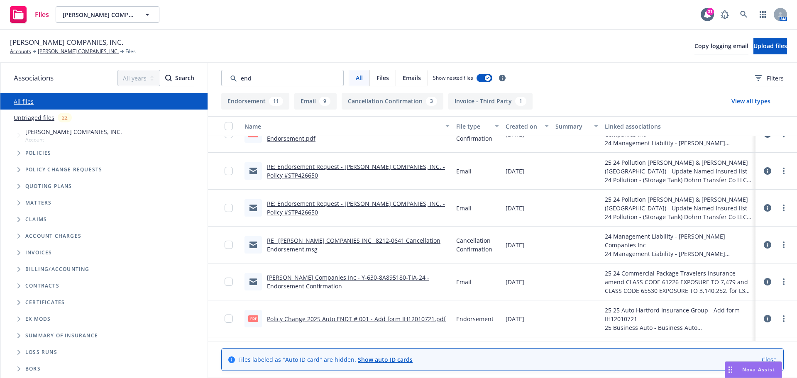
scroll to position [264, 0]
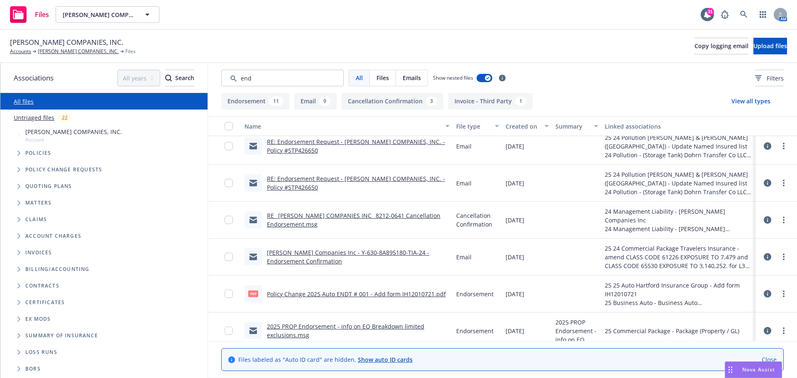
click at [367, 251] on link "[PERSON_NAME] Companies Inc - Y-630-8A895180-TIA-24 - Endorsement Confirmation" at bounding box center [348, 257] width 162 height 17
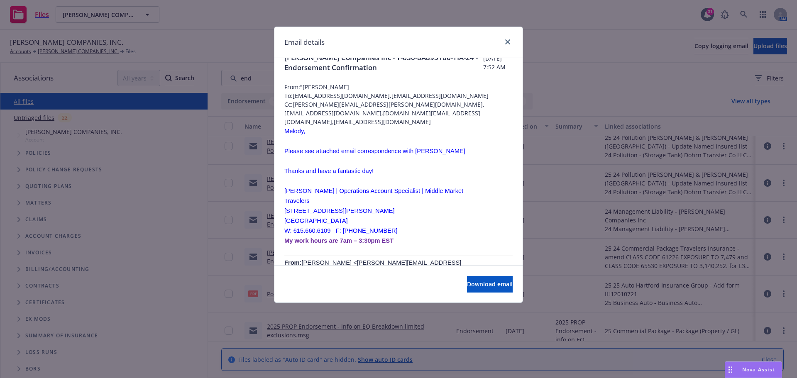
scroll to position [8, 0]
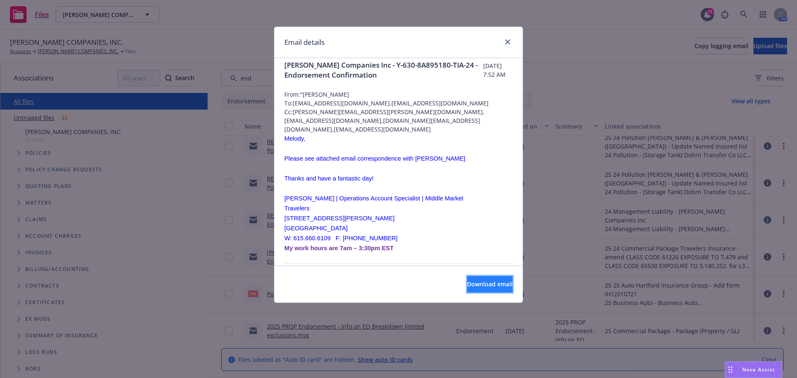
click at [478, 282] on span "Download email" at bounding box center [490, 284] width 46 height 8
click at [506, 41] on icon "close" at bounding box center [507, 41] width 5 height 5
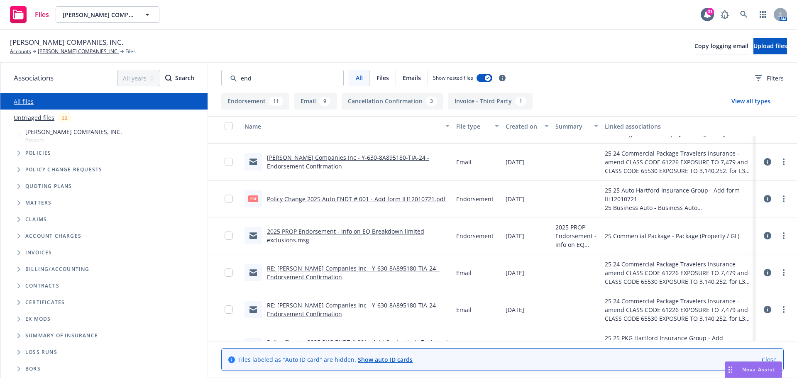
scroll to position [364, 0]
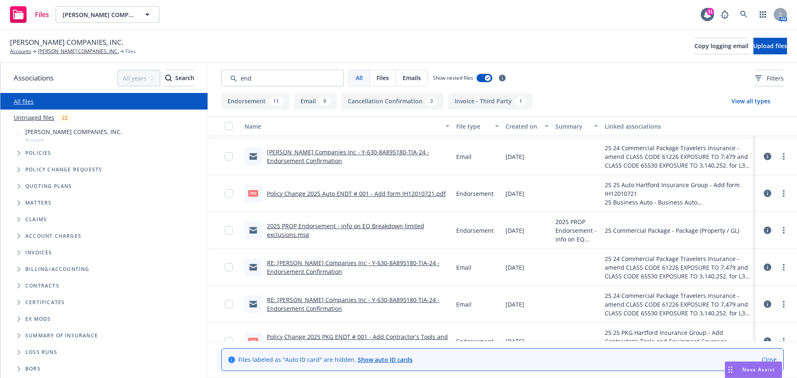
click at [363, 263] on link "RE: [PERSON_NAME] Companies Inc - Y-630-8A895180-TIA-24 - Endorsement Confirmat…" at bounding box center [353, 267] width 173 height 17
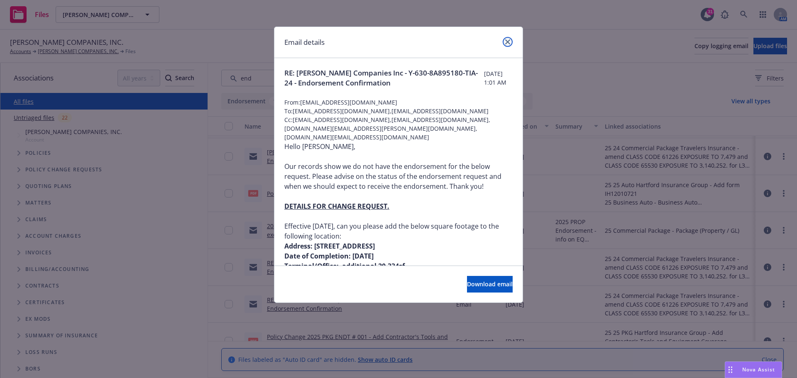
click at [507, 42] on icon "close" at bounding box center [507, 41] width 5 height 5
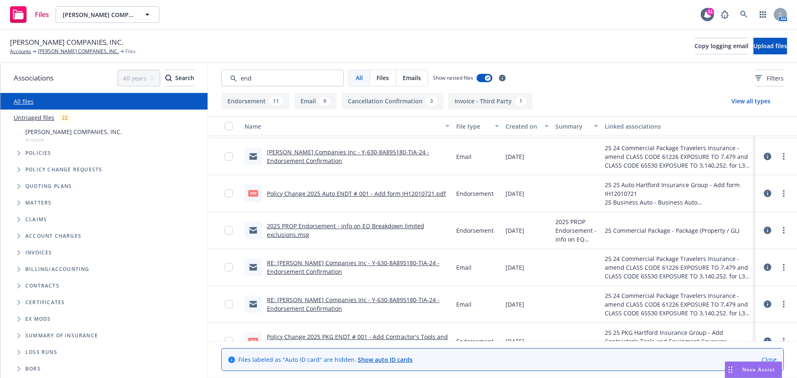
click at [342, 300] on link "RE: [PERSON_NAME] Companies Inc - Y-630-8A895180-TIA-24 - Endorsement Confirmat…" at bounding box center [353, 304] width 173 height 17
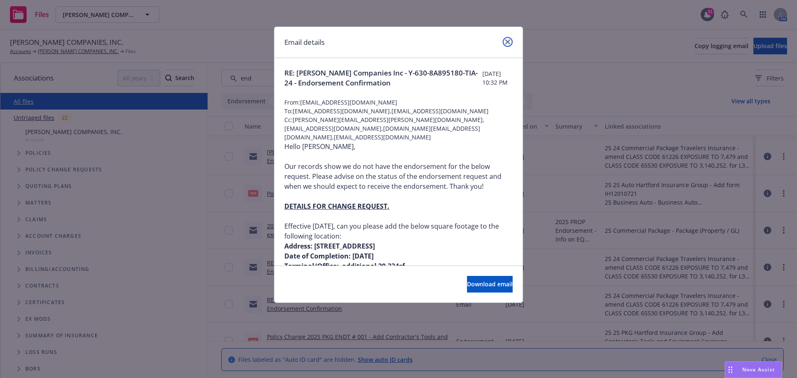
click at [508, 39] on link "close" at bounding box center [508, 42] width 10 height 10
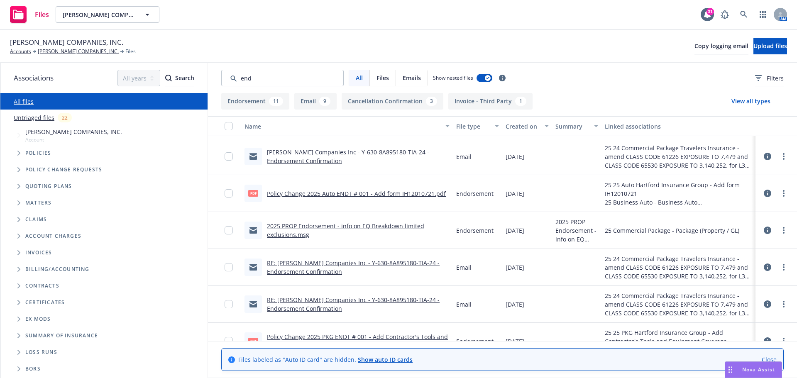
click at [364, 337] on link "Policy Change 2025 PKG ENDT # 001 - Add Contractor's Tools and Equipment Covera…" at bounding box center [357, 341] width 181 height 17
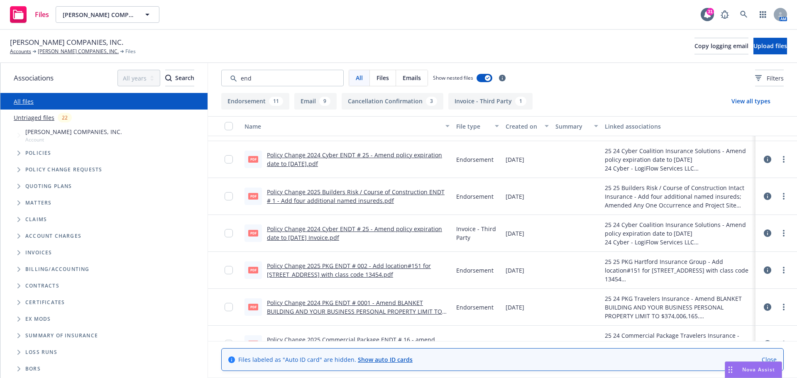
scroll to position [584, 0]
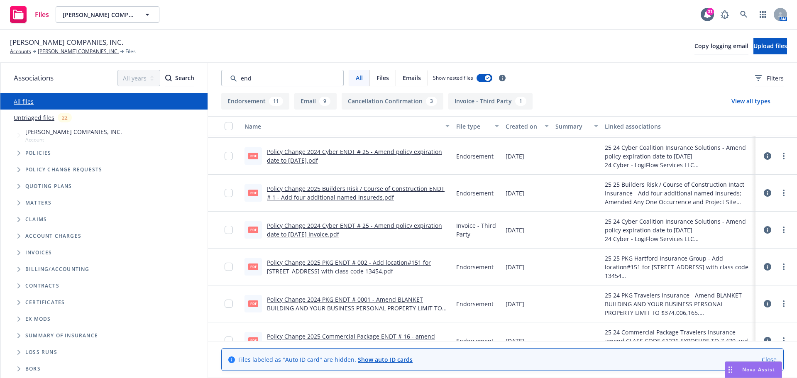
click at [371, 264] on link "Policy Change 2025 PKG ENDT # 002 - Add location#151 for [STREET_ADDRESS] with …" at bounding box center [349, 267] width 164 height 17
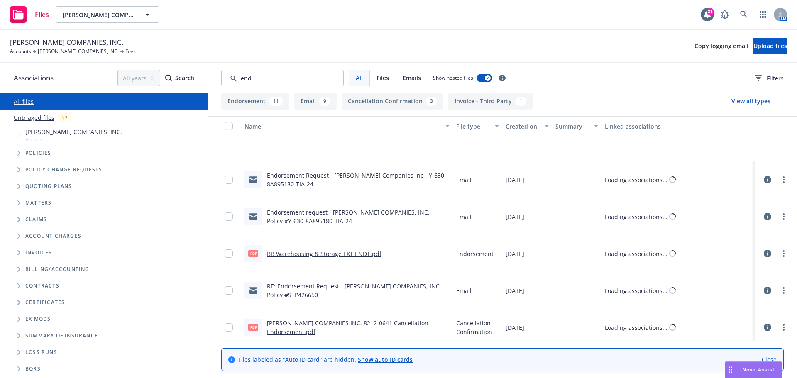
scroll to position [0, 0]
